Goal: Task Accomplishment & Management: Manage account settings

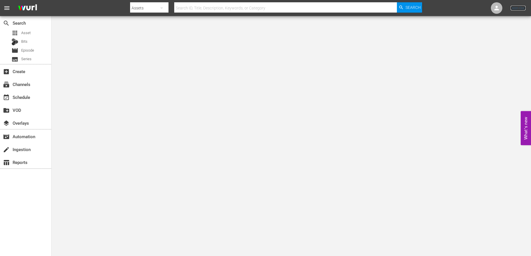
click at [514, 7] on link "Sign Out" at bounding box center [517, 8] width 15 height 5
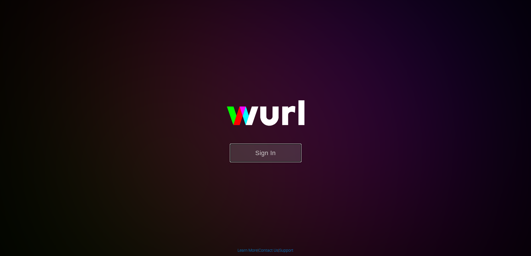
click at [265, 156] on button "Sign In" at bounding box center [266, 152] width 72 height 19
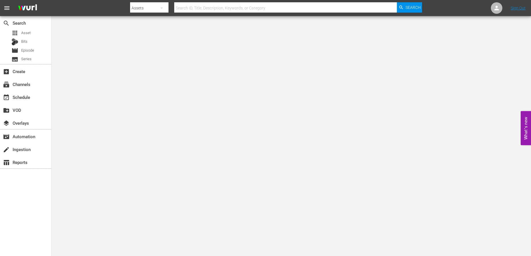
click at [109, 98] on body "menu Search By Assets Search ID, Title, Description, Keywords, or Category Sear…" at bounding box center [265, 128] width 531 height 256
click at [29, 49] on span "Episode" at bounding box center [27, 51] width 13 height 6
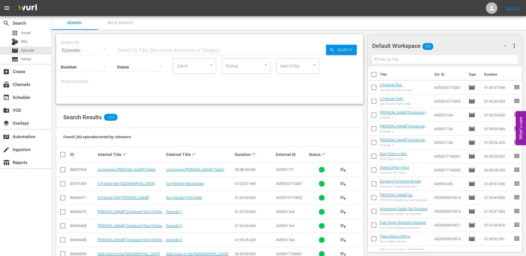
click at [147, 48] on input "text" at bounding box center [221, 51] width 209 height 14
click at [127, 52] on input "text" at bounding box center [221, 51] width 209 height 14
type input "Putsch"
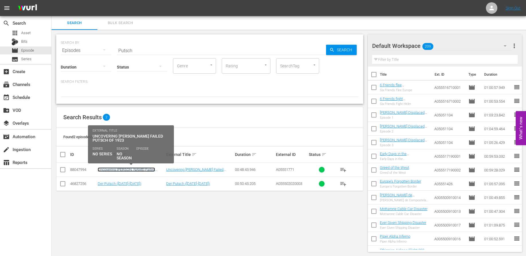
click at [141, 169] on link "Uncovering Hitler's Failed Putsch of 1923" at bounding box center [126, 171] width 57 height 9
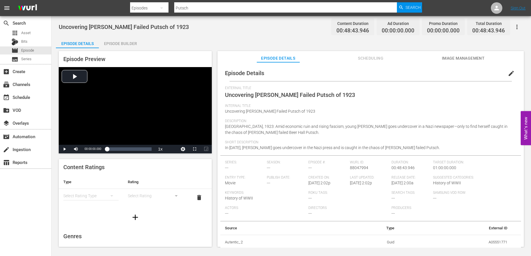
scroll to position [0, 0]
click at [463, 57] on span "Image Management" at bounding box center [463, 58] width 43 height 7
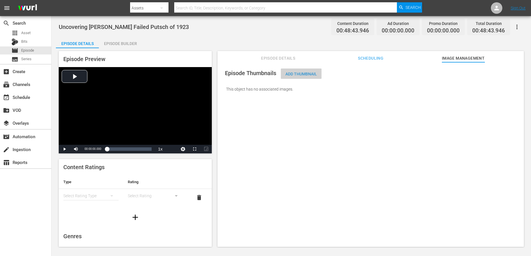
click at [301, 75] on span "Add Thumbnail" at bounding box center [301, 74] width 41 height 5
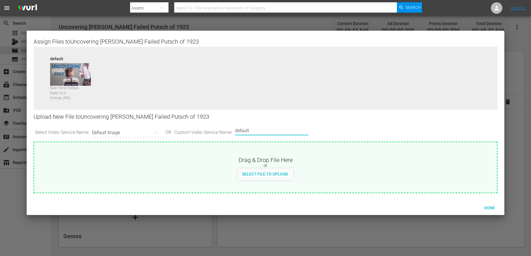
click at [295, 132] on input "default" at bounding box center [270, 131] width 70 height 14
drag, startPoint x: 280, startPoint y: 126, endPoint x: 278, endPoint y: 132, distance: 6.8
click at [280, 126] on input "default" at bounding box center [270, 131] width 70 height 14
click at [267, 134] on input "default" at bounding box center [270, 131] width 70 height 14
click at [157, 132] on icon "button" at bounding box center [155, 132] width 3 height 1
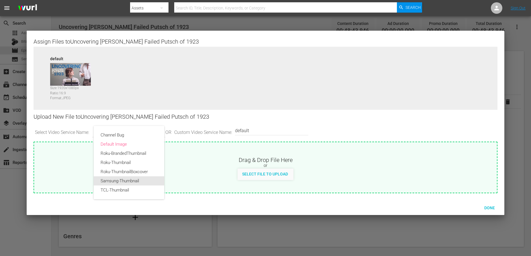
click at [135, 180] on div "Samsung-Thumbnail" at bounding box center [129, 180] width 57 height 9
type input "Samsung-Thumbnail"
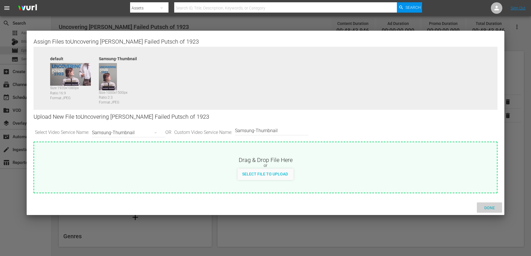
click at [488, 207] on span "Done" at bounding box center [489, 207] width 20 height 5
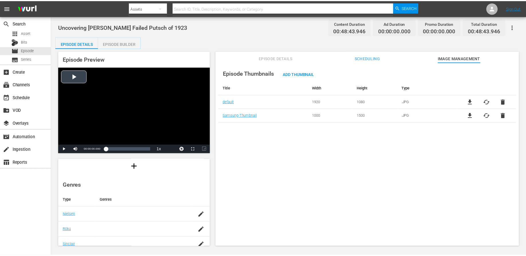
scroll to position [29, 0]
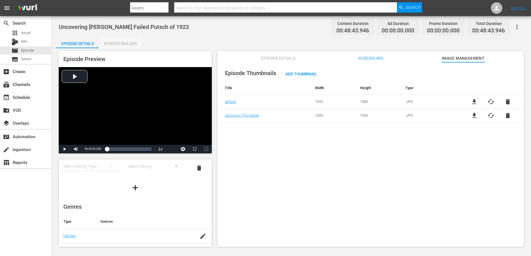
click at [123, 43] on div "Episode Builder" at bounding box center [120, 44] width 43 height 14
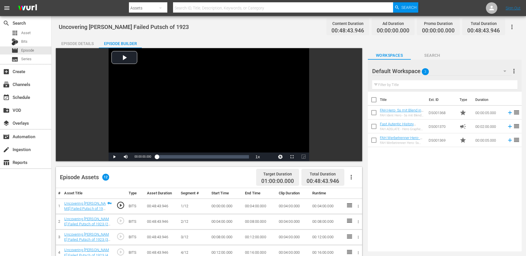
click at [86, 43] on div "Episode Details" at bounding box center [77, 44] width 43 height 14
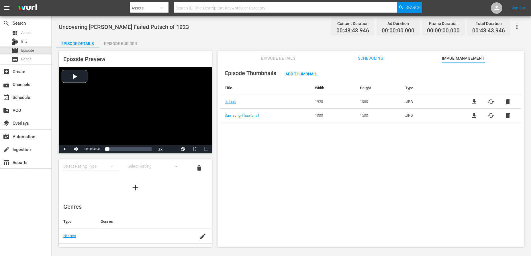
scroll to position [29, 0]
click at [282, 56] on span "Episode Details" at bounding box center [278, 58] width 43 height 7
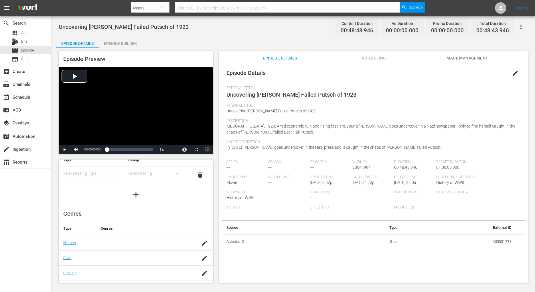
scroll to position [0, 0]
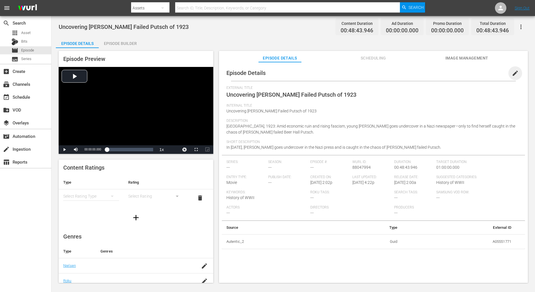
click at [512, 74] on span "edit" at bounding box center [515, 73] width 7 height 7
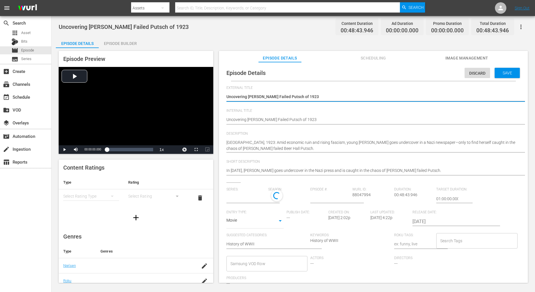
type input "No Series"
click at [287, 255] on input "Samsung VOD Row" at bounding box center [262, 265] width 67 height 10
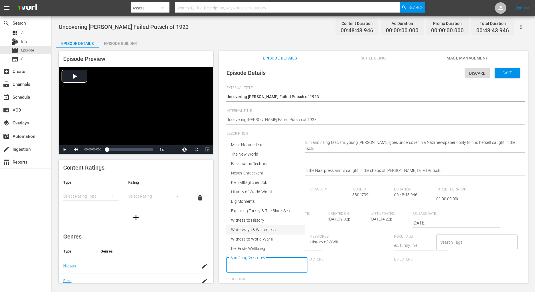
scroll to position [67, 0]
click at [255, 212] on span "Witness to History" at bounding box center [247, 213] width 33 height 6
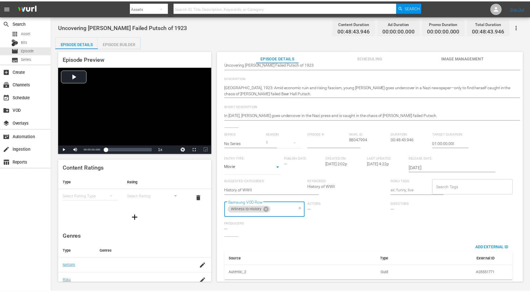
scroll to position [0, 0]
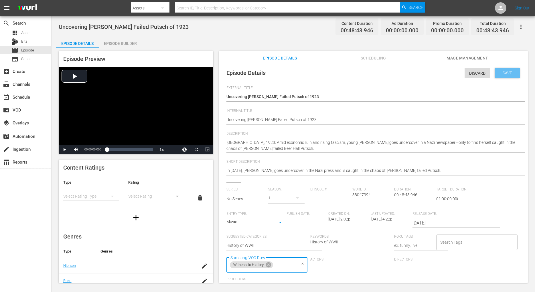
click at [504, 72] on span "Save" at bounding box center [507, 73] width 19 height 5
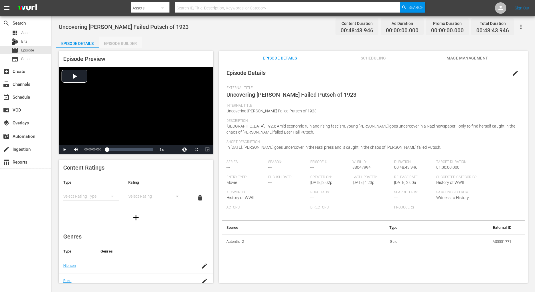
click at [128, 44] on div "Episode Builder" at bounding box center [120, 44] width 43 height 14
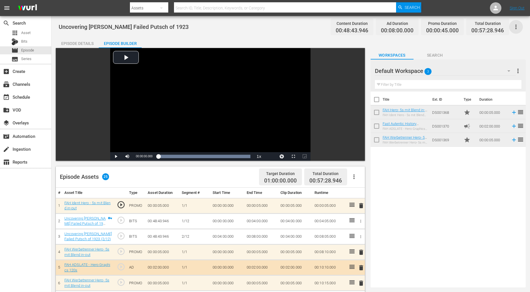
click at [516, 23] on icon "button" at bounding box center [516, 26] width 7 height 7
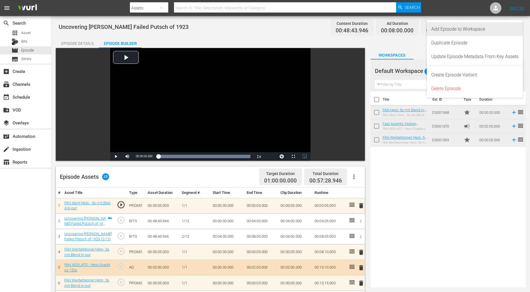
click at [469, 29] on div "Add Episode to Workspace" at bounding box center [475, 29] width 87 height 14
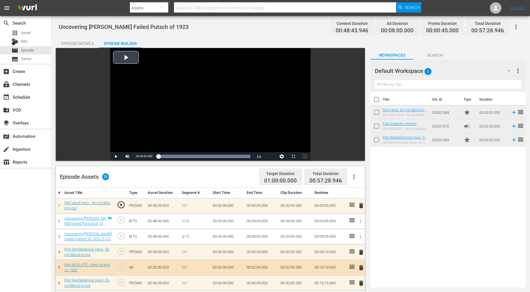
click at [126, 58] on div "Video Player" at bounding box center [210, 100] width 200 height 104
click at [116, 157] on span "Video Player" at bounding box center [116, 157] width 0 height 0
click at [25, 32] on span "Asset" at bounding box center [25, 33] width 9 height 6
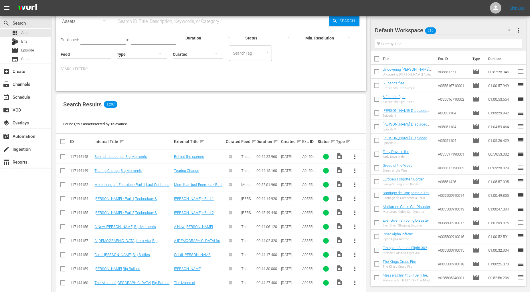
scroll to position [29, 0]
click at [116, 253] on link "Col di Lana;Big Battles" at bounding box center [123, 255] width 56 height 4
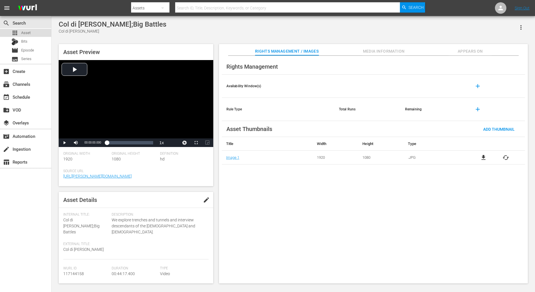
click at [25, 32] on span "Asset" at bounding box center [25, 33] width 9 height 6
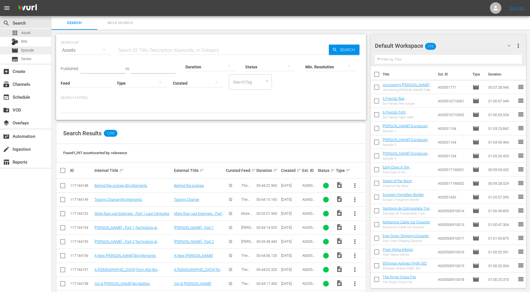
click at [30, 49] on span "Episode" at bounding box center [27, 51] width 13 height 6
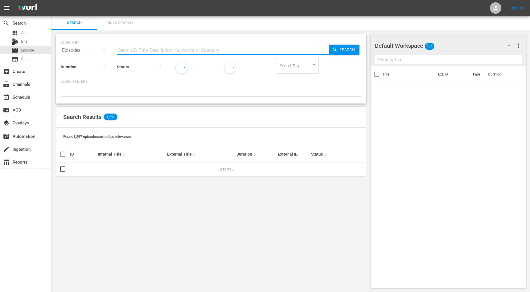
click at [145, 48] on input "text" at bounding box center [223, 51] width 212 height 14
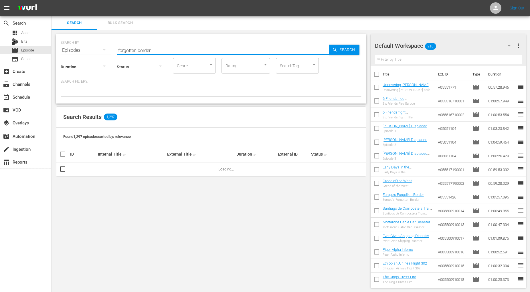
type input "forgotten border"
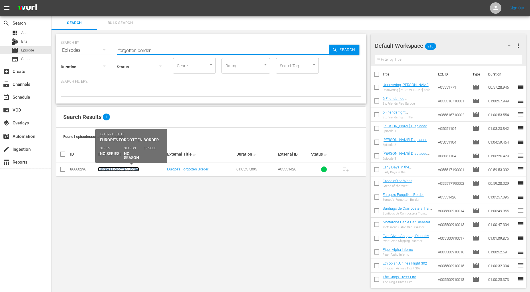
click at [136, 170] on link "Europe's Forgotten Border" at bounding box center [118, 169] width 41 height 4
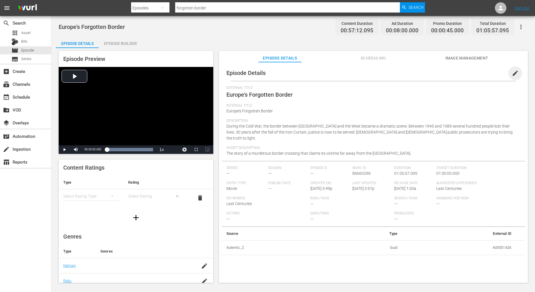
click at [512, 73] on span "edit" at bounding box center [515, 73] width 7 height 7
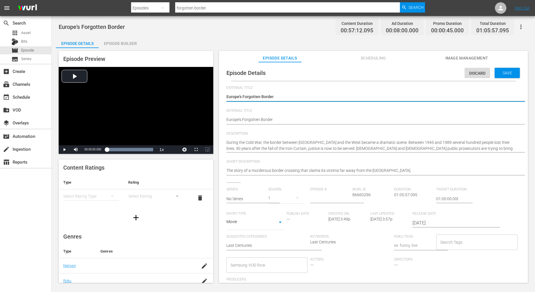
click at [236, 255] on input "Samsung VOD Row" at bounding box center [262, 265] width 67 height 10
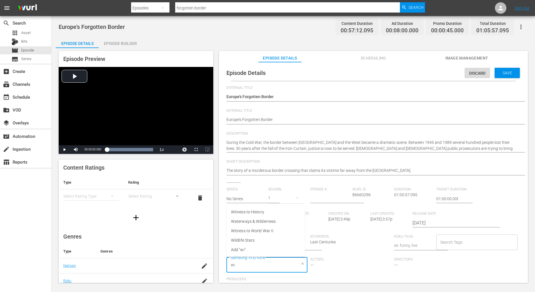
type input "wit"
click at [255, 231] on span "Witness to History" at bounding box center [247, 231] width 33 height 6
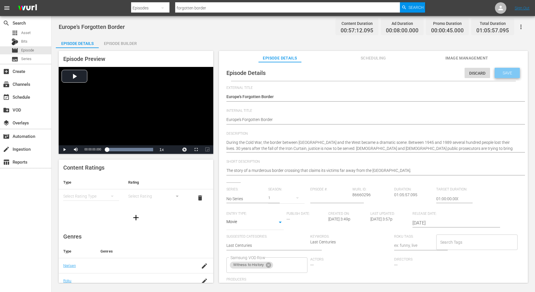
click at [498, 73] on span "Save" at bounding box center [507, 73] width 19 height 5
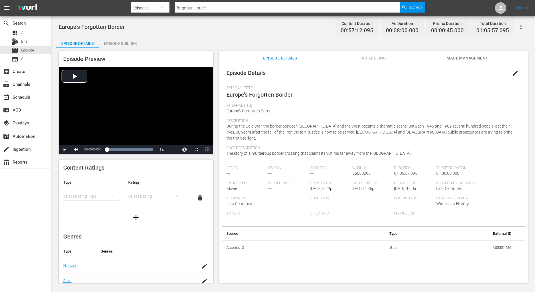
click at [128, 44] on div "Episode Builder" at bounding box center [120, 44] width 43 height 14
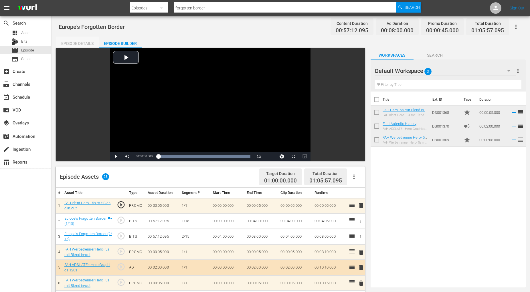
click at [86, 44] on div "Episode Details" at bounding box center [77, 44] width 43 height 14
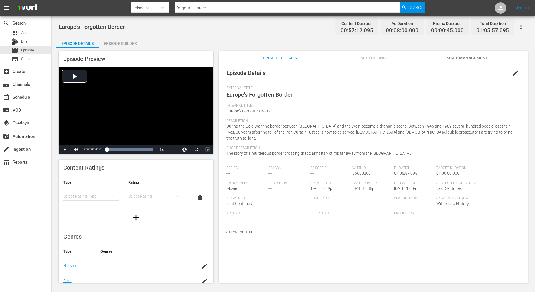
click at [455, 57] on span "Image Management" at bounding box center [467, 58] width 43 height 7
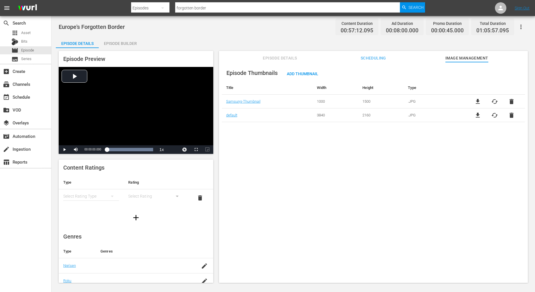
click at [521, 25] on icon "button" at bounding box center [521, 27] width 1 height 5
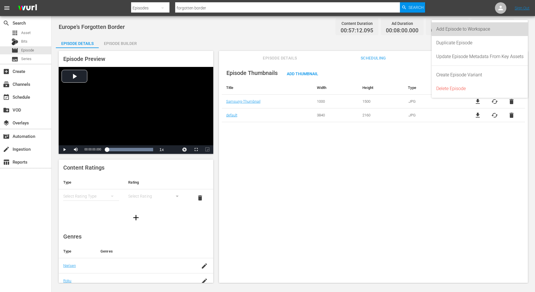
click at [464, 28] on div "Add Episode to Workspace" at bounding box center [479, 29] width 87 height 14
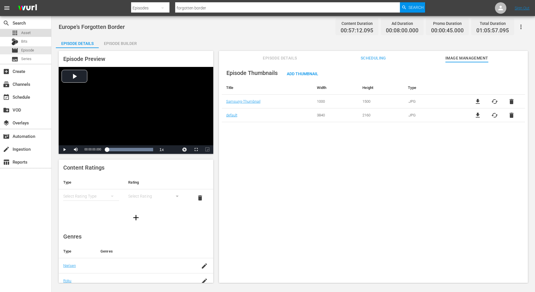
click at [26, 32] on span "Asset" at bounding box center [25, 33] width 9 height 6
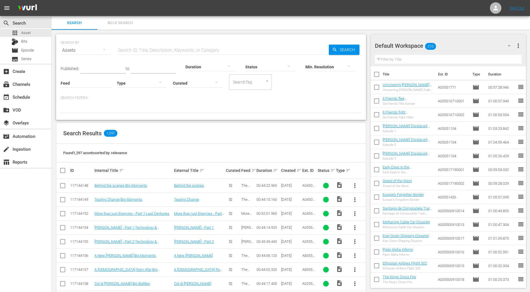
click at [408, 58] on input "text" at bounding box center [448, 59] width 147 height 9
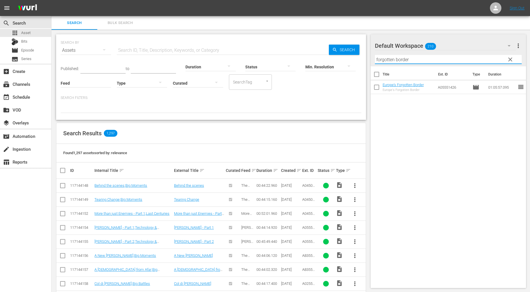
type input "forgotten border"
click at [378, 87] on input "checkbox" at bounding box center [377, 88] width 12 height 12
checkbox input "true"
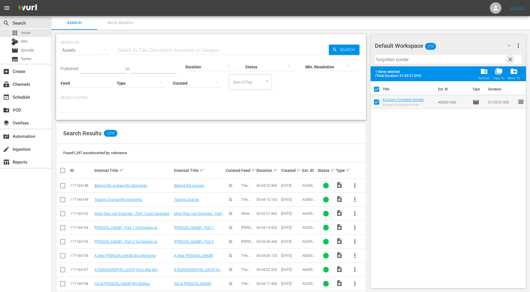
click at [510, 57] on span "clear" at bounding box center [510, 59] width 7 height 7
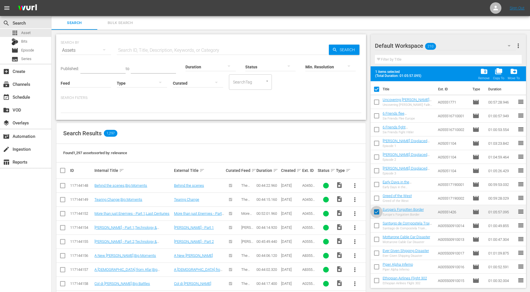
click at [377, 213] on input "checkbox" at bounding box center [377, 213] width 12 height 12
checkbox input "false"
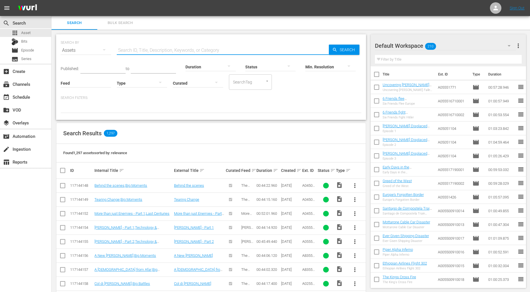
click at [133, 50] on input "text" at bounding box center [223, 51] width 212 height 14
paste input "The Hidden Horror of Sobibor Extermination Camp"
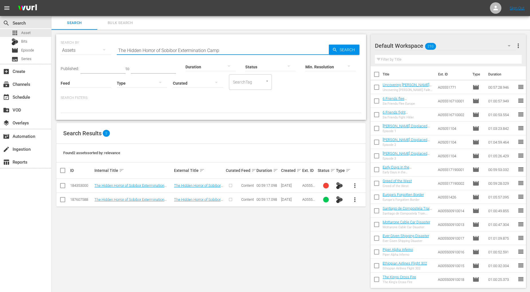
type input "The Hidden Horror of Sobibor Extermination Camp"
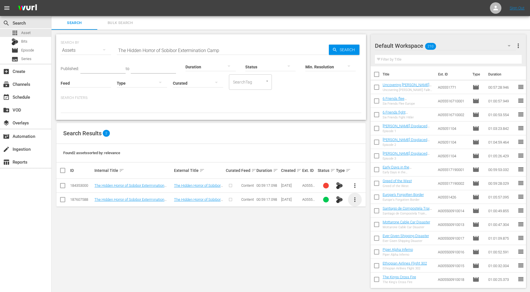
click at [355, 200] on span "more_vert" at bounding box center [355, 199] width 7 height 7
click at [373, 244] on div "Episode" at bounding box center [386, 244] width 39 height 14
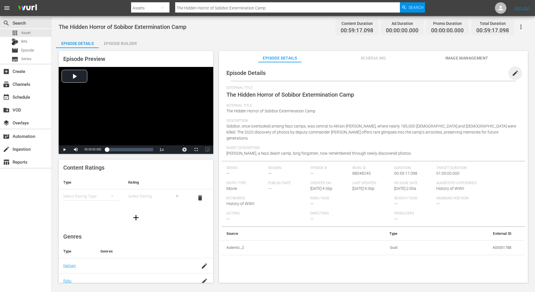
click at [512, 72] on span "edit" at bounding box center [515, 73] width 7 height 7
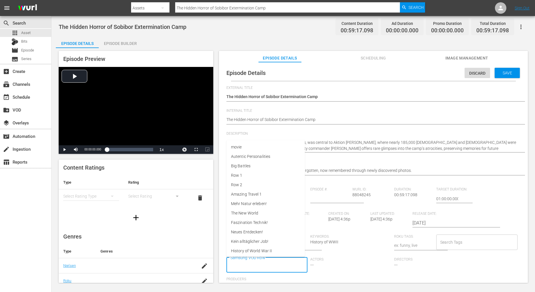
click at [248, 255] on input "Samsung VOD Row" at bounding box center [262, 265] width 67 height 10
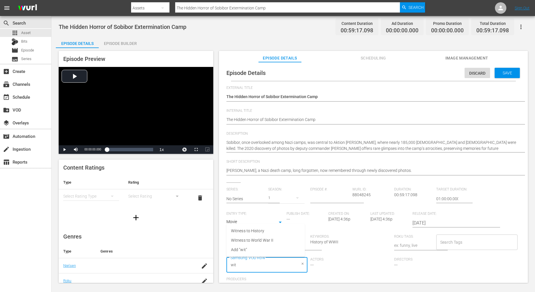
type input "witn"
click at [262, 240] on span "Witness to World War II" at bounding box center [252, 241] width 42 height 6
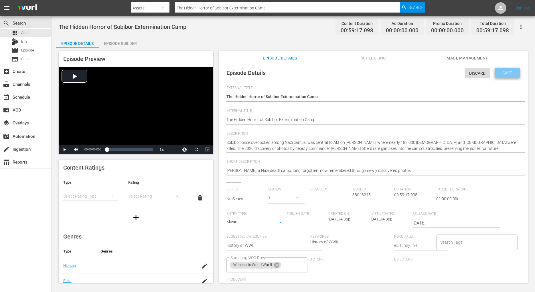
click at [498, 73] on span "Save" at bounding box center [507, 73] width 19 height 5
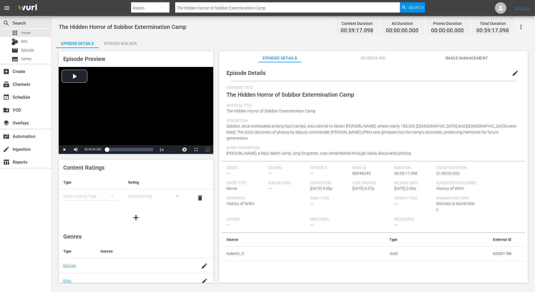
click at [459, 58] on span "Image Management" at bounding box center [467, 58] width 43 height 7
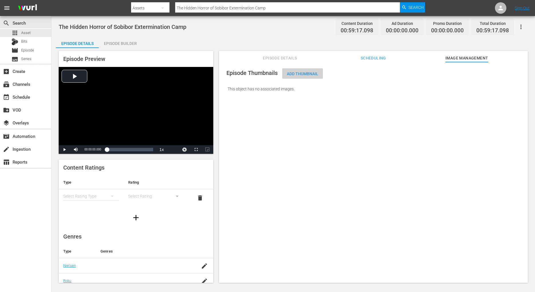
click at [312, 74] on span "Add Thumbnail" at bounding box center [302, 74] width 41 height 5
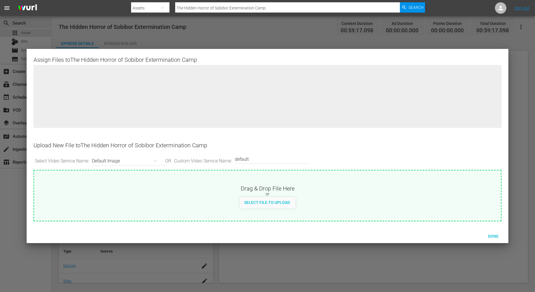
click at [271, 255] on div at bounding box center [267, 146] width 535 height 292
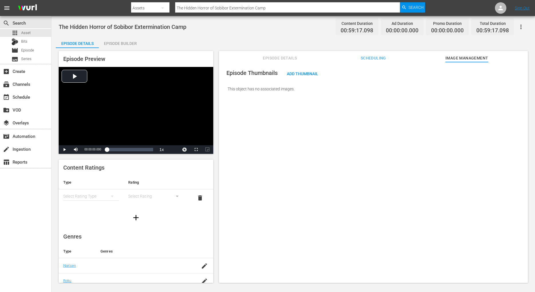
click at [127, 44] on div "Episode Builder" at bounding box center [120, 44] width 43 height 14
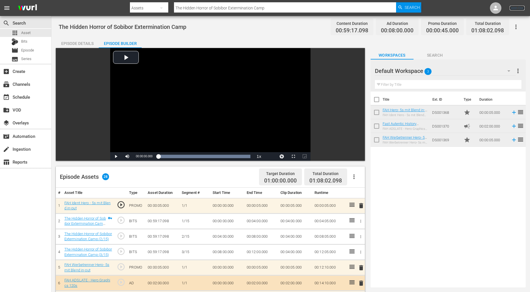
click at [516, 10] on link "Sign Out" at bounding box center [517, 8] width 15 height 5
